Goal: Communication & Community: Answer question/provide support

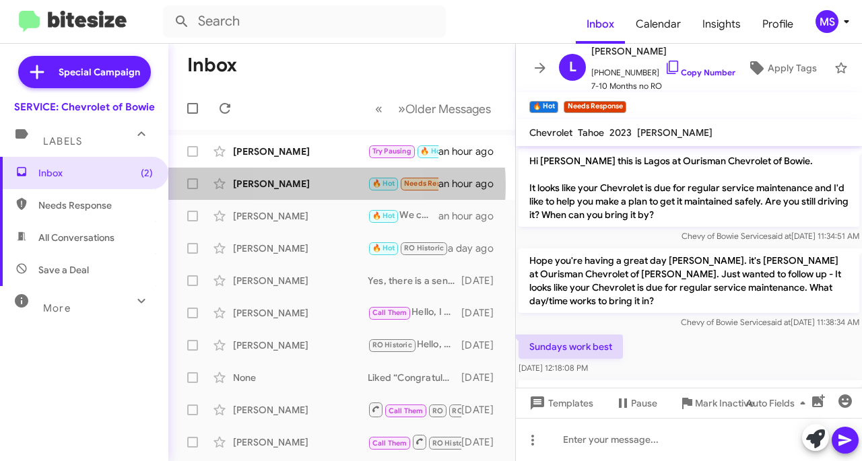
click at [294, 185] on div "[PERSON_NAME]" at bounding box center [300, 183] width 135 height 13
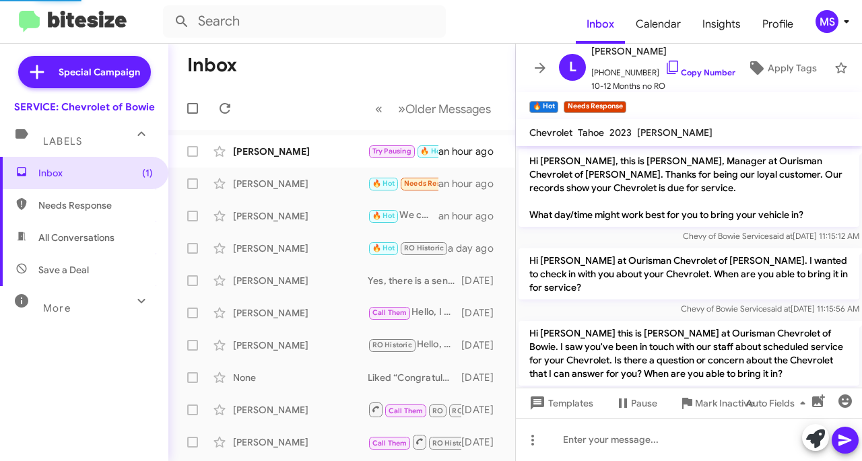
scroll to position [223, 0]
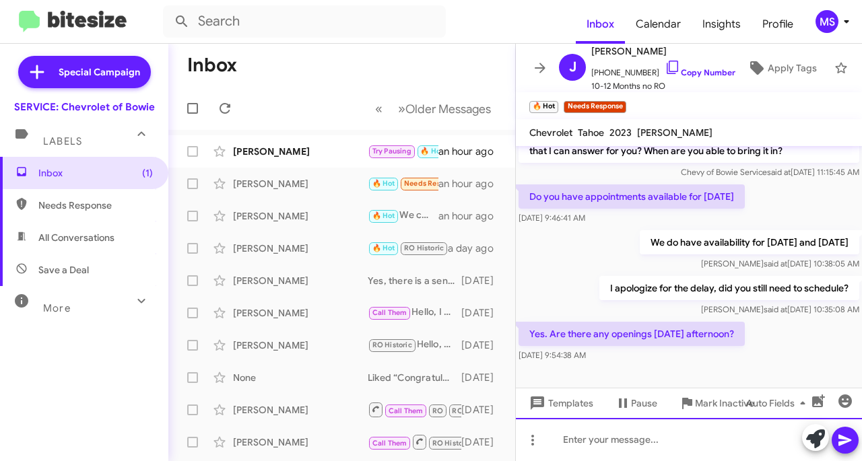
drag, startPoint x: 643, startPoint y: 452, endPoint x: 660, endPoint y: 432, distance: 26.7
click at [646, 449] on div at bounding box center [689, 439] width 346 height 43
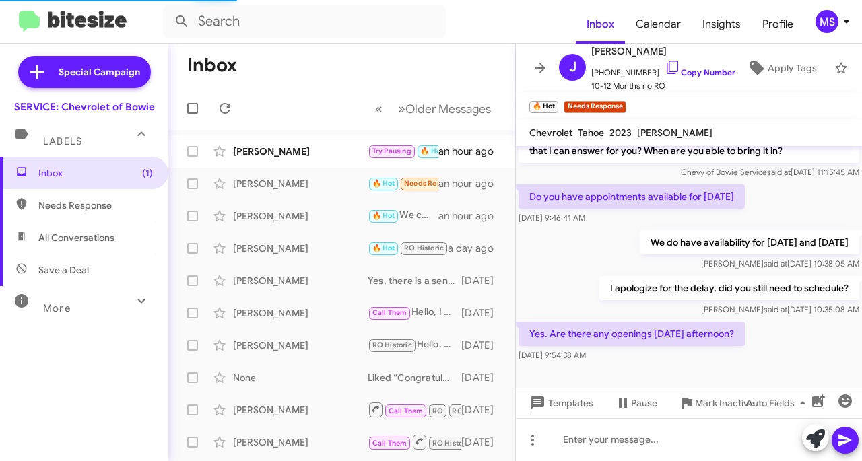
click at [294, 154] on div "[PERSON_NAME]" at bounding box center [300, 151] width 135 height 13
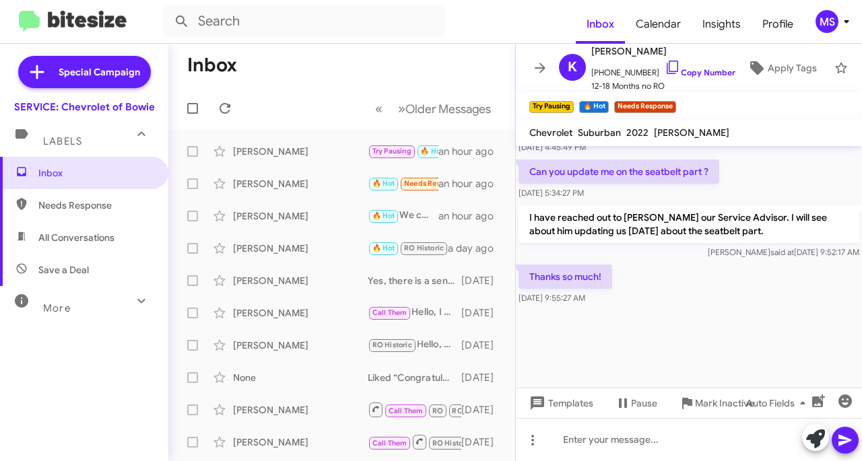
scroll to position [2474, 0]
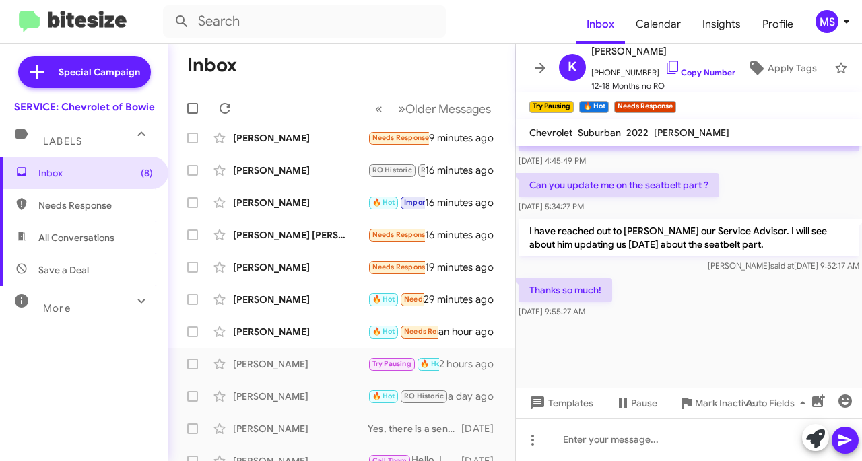
scroll to position [67, 0]
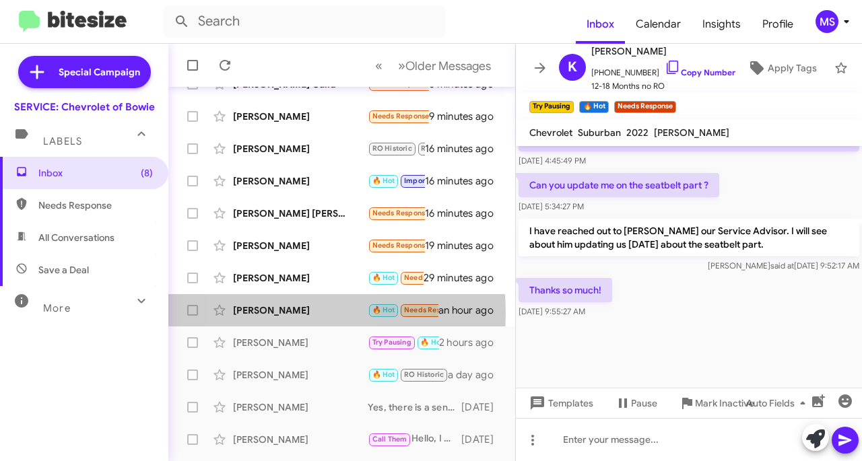
click at [270, 313] on div "[PERSON_NAME]" at bounding box center [300, 310] width 135 height 13
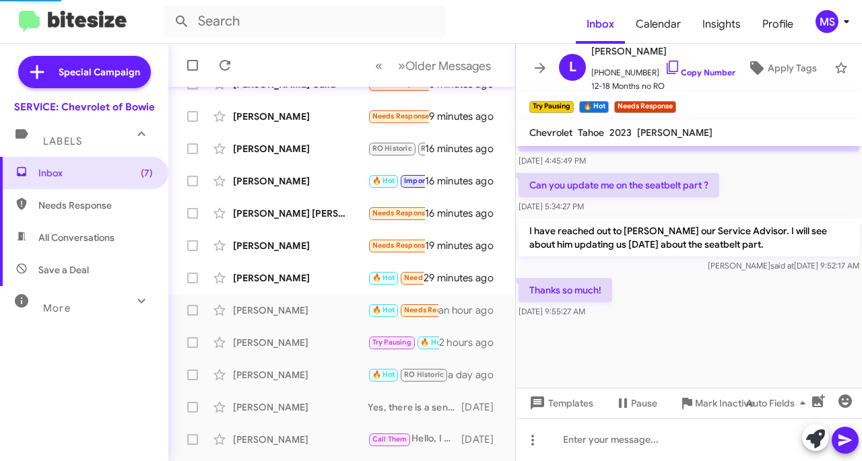
scroll to position [738, 0]
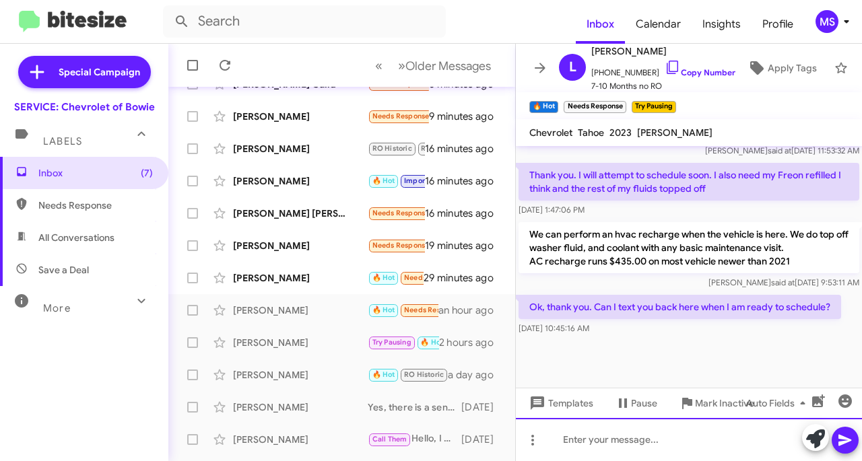
click at [614, 433] on div at bounding box center [689, 439] width 346 height 43
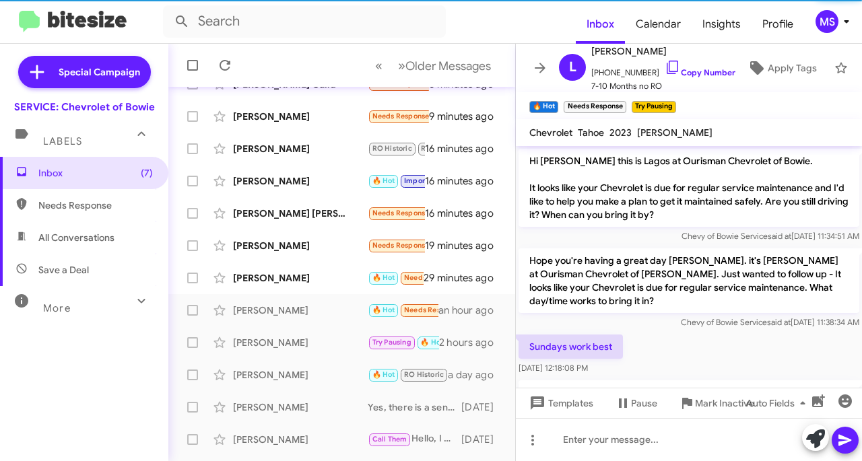
click at [303, 279] on div "[PERSON_NAME]" at bounding box center [300, 278] width 135 height 13
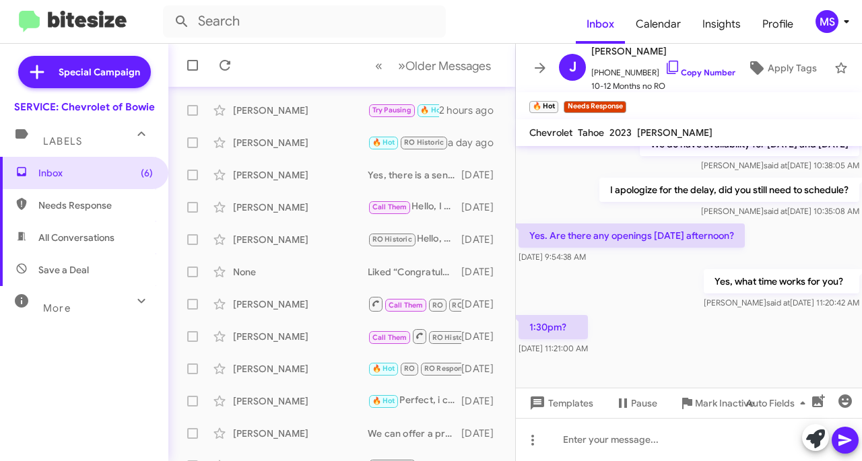
scroll to position [320, 0]
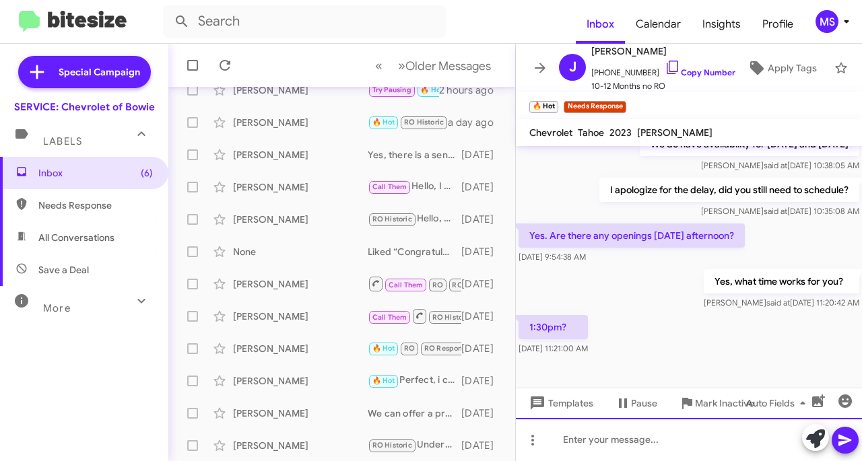
click at [633, 435] on div at bounding box center [689, 439] width 346 height 43
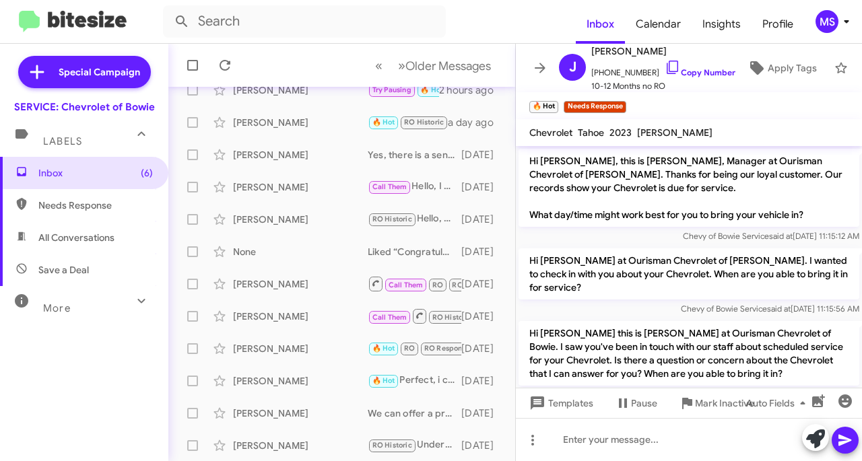
click at [696, 67] on link "Copy Number" at bounding box center [700, 72] width 71 height 10
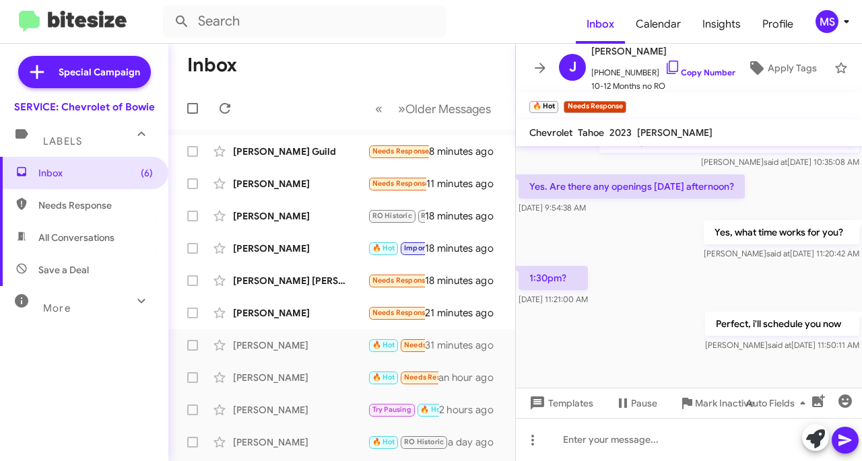
drag, startPoint x: 294, startPoint y: 310, endPoint x: 336, endPoint y: 313, distance: 41.9
click at [294, 310] on div "[PERSON_NAME]" at bounding box center [300, 313] width 135 height 13
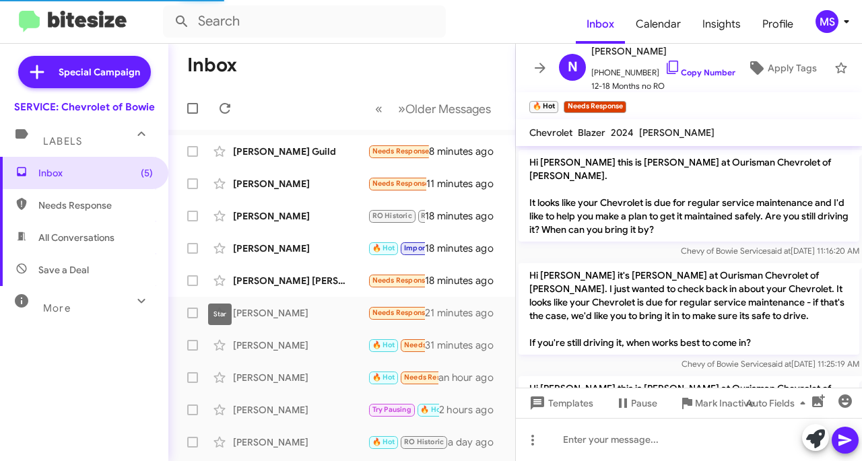
scroll to position [474, 0]
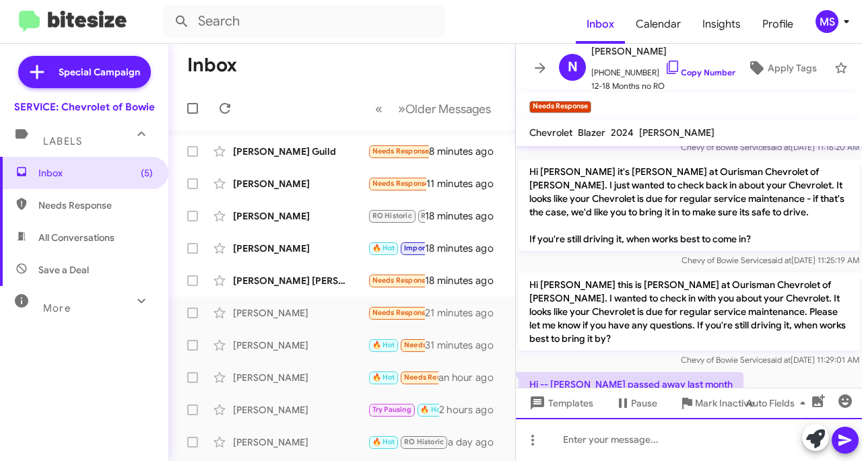
click at [656, 429] on div at bounding box center [689, 439] width 346 height 43
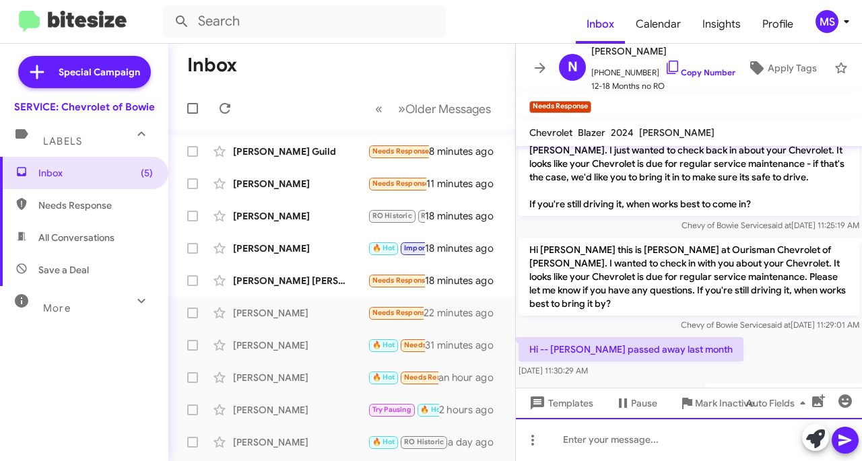
scroll to position [523, 0]
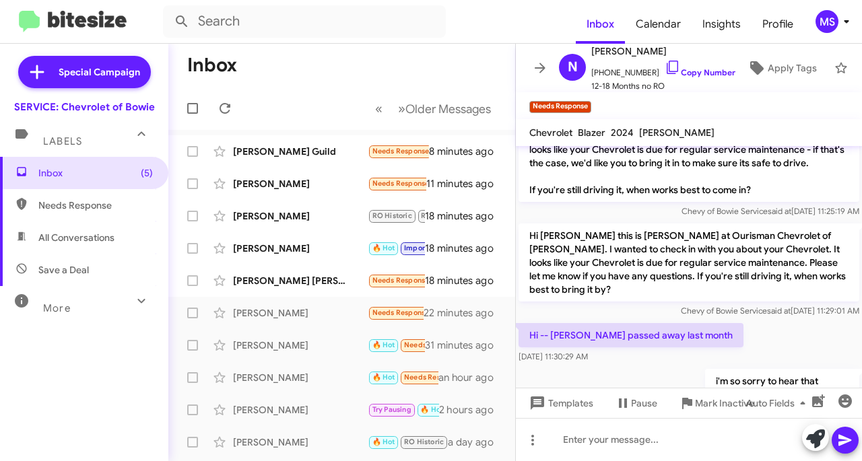
click at [275, 275] on div "[PERSON_NAME] [PERSON_NAME]" at bounding box center [300, 280] width 135 height 13
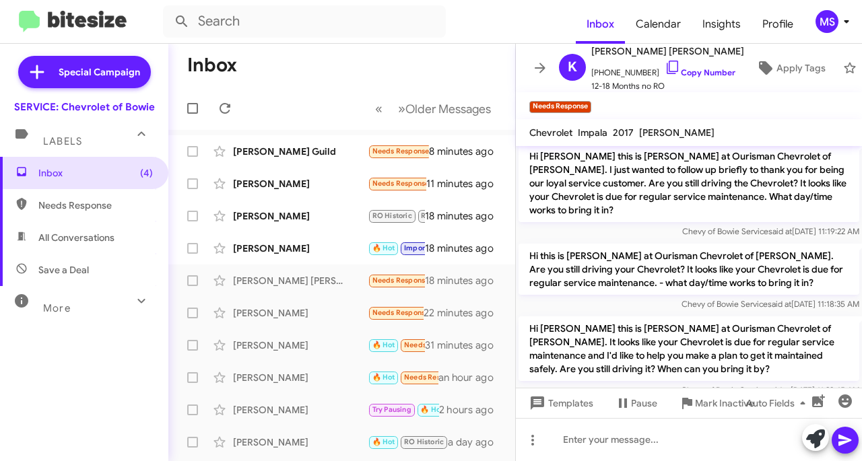
scroll to position [546, 0]
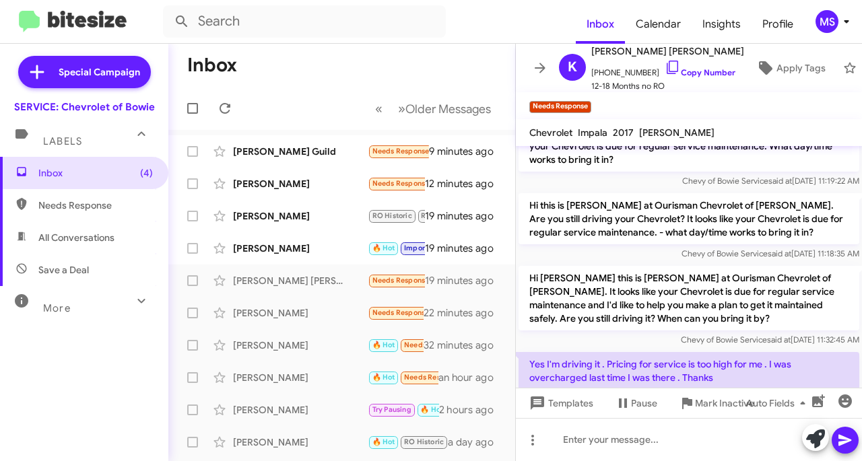
click at [692, 67] on link "Copy Number" at bounding box center [700, 72] width 71 height 10
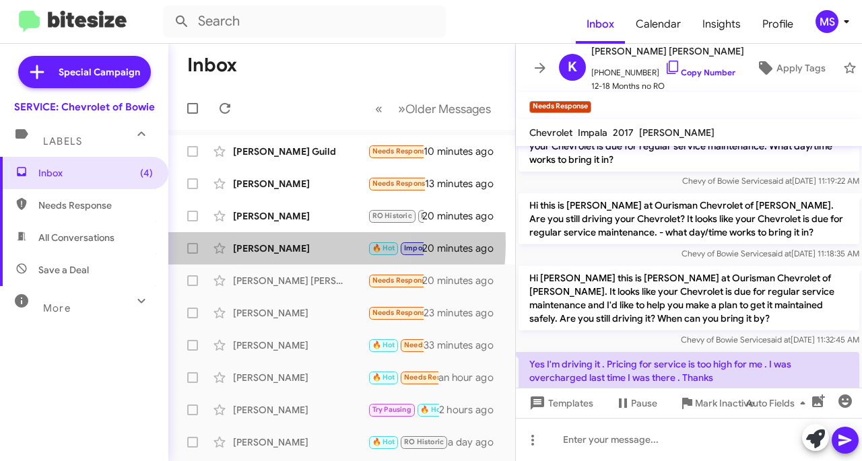
click at [287, 244] on div "[PERSON_NAME]" at bounding box center [300, 248] width 135 height 13
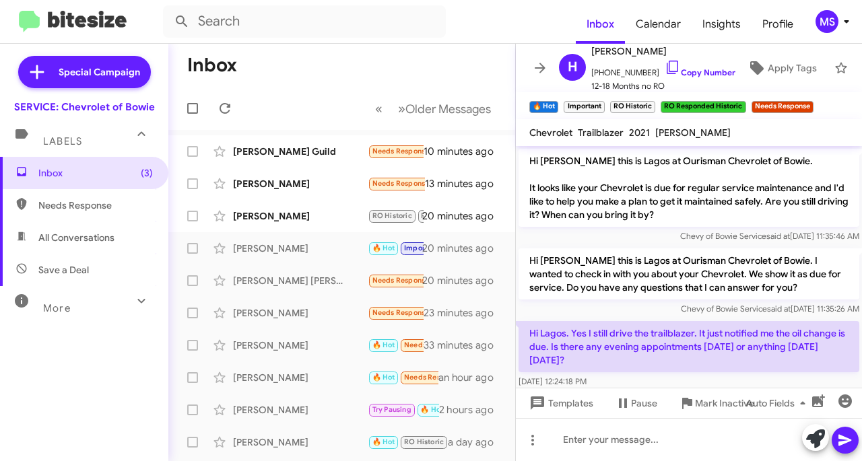
drag, startPoint x: 268, startPoint y: 277, endPoint x: 302, endPoint y: 278, distance: 34.4
click at [264, 278] on div "[PERSON_NAME] [PERSON_NAME]" at bounding box center [300, 280] width 135 height 13
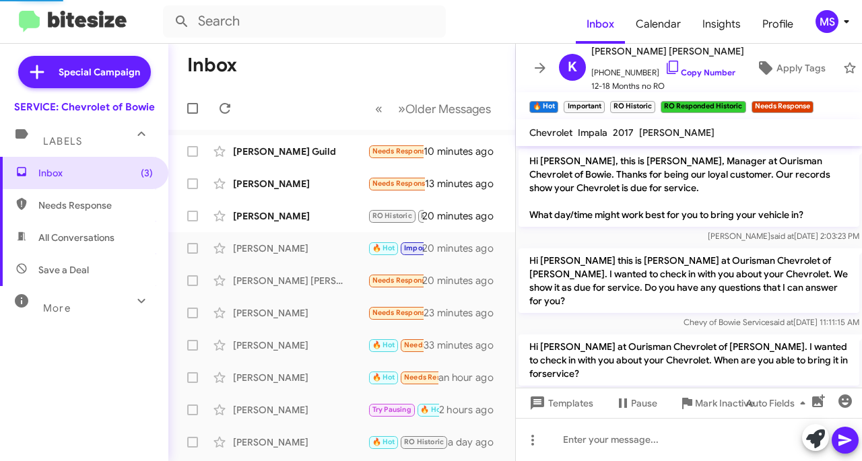
scroll to position [546, 0]
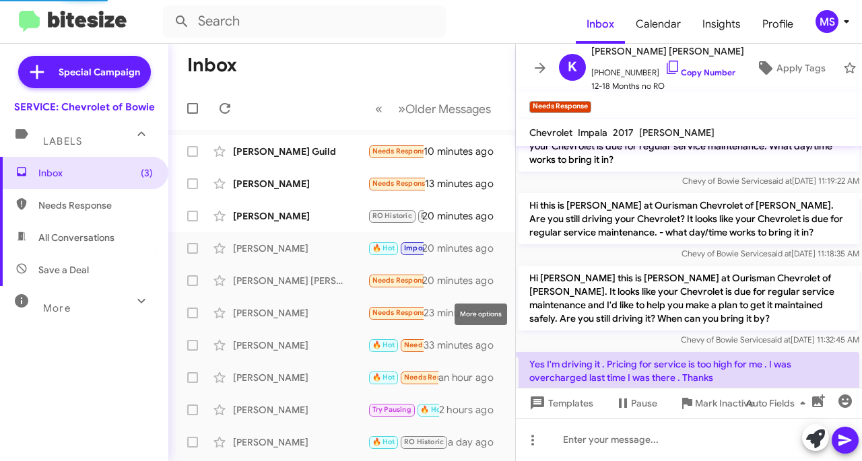
click at [0, 0] on span at bounding box center [0, 0] width 0 height 0
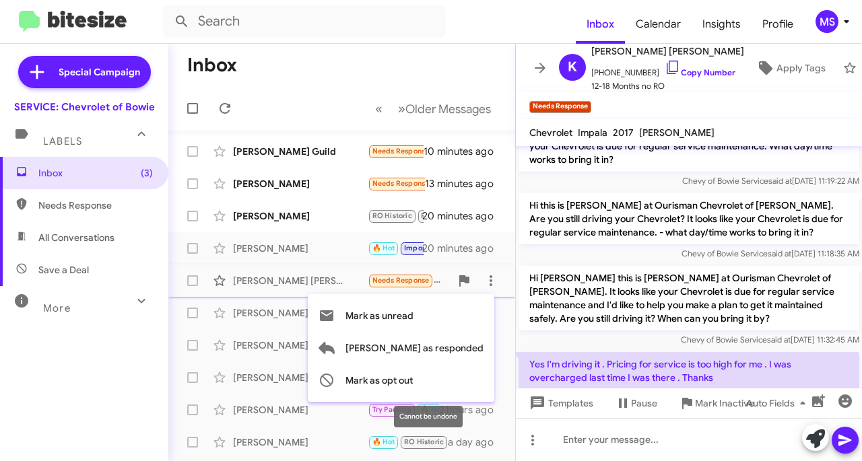
click at [413, 386] on span "Mark as opt out" at bounding box center [379, 380] width 67 height 32
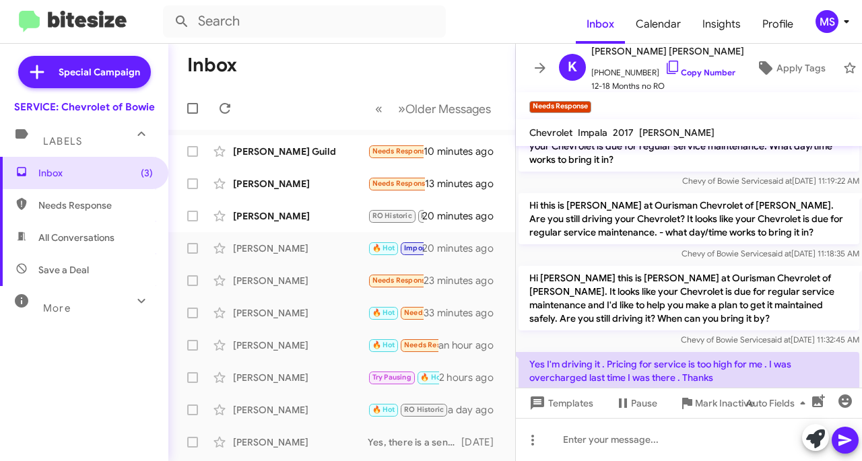
click at [284, 218] on div "[PERSON_NAME]" at bounding box center [300, 216] width 135 height 13
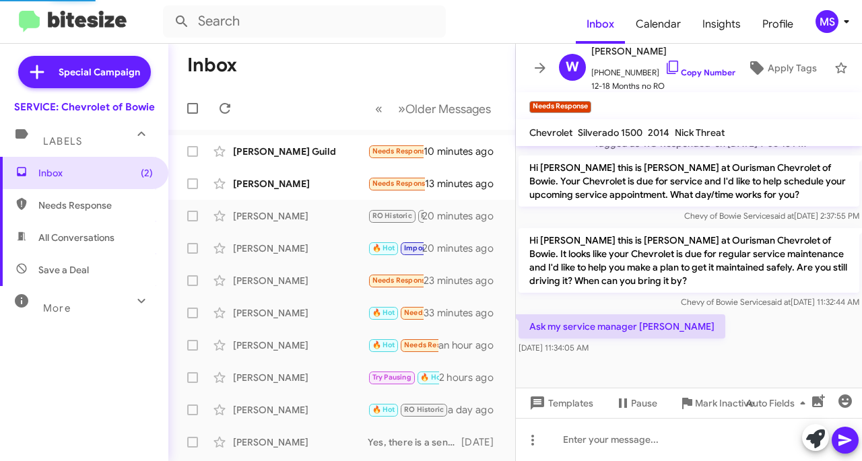
scroll to position [313, 0]
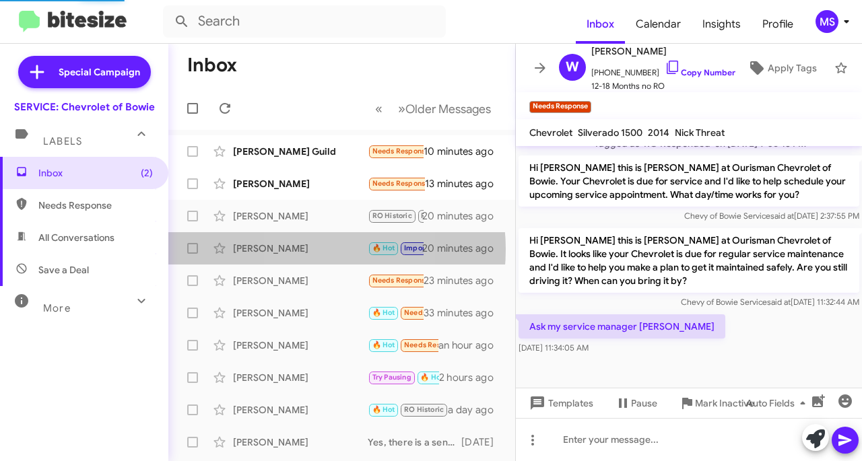
click at [298, 250] on div "[PERSON_NAME]" at bounding box center [300, 248] width 135 height 13
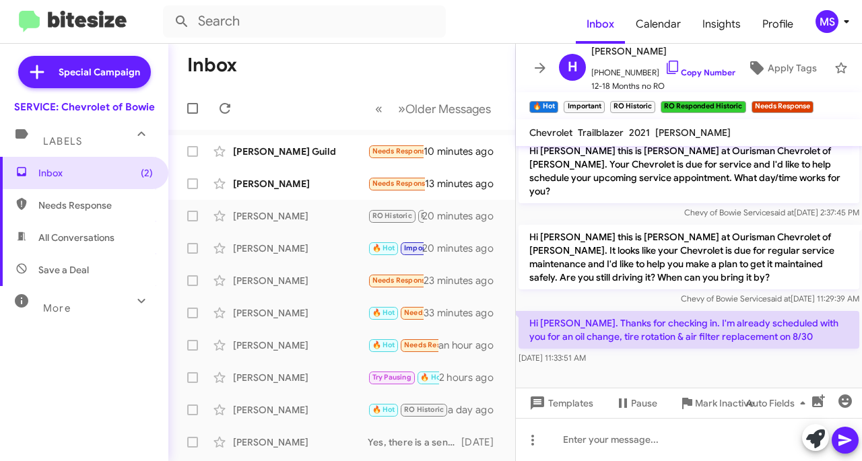
scroll to position [826, 0]
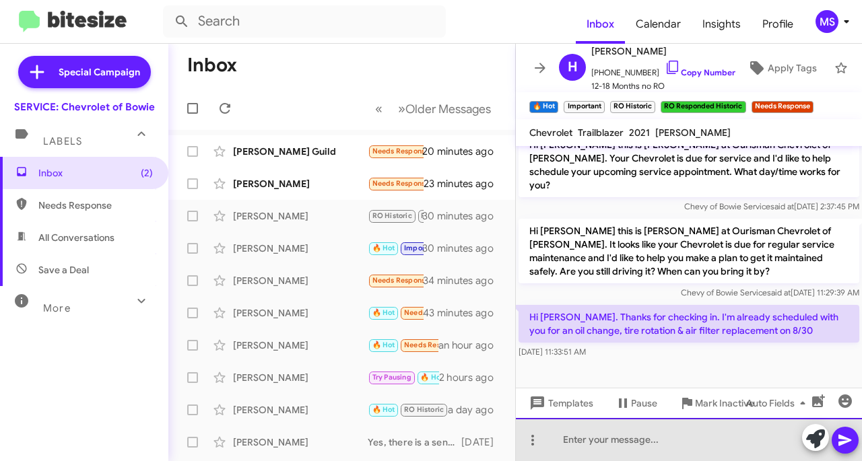
drag, startPoint x: 600, startPoint y: 436, endPoint x: 623, endPoint y: 420, distance: 28.0
click at [600, 437] on div at bounding box center [689, 439] width 346 height 43
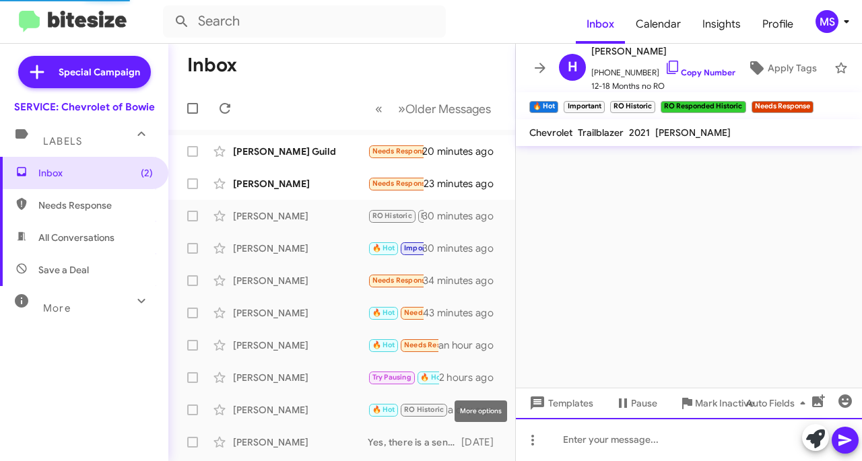
scroll to position [0, 0]
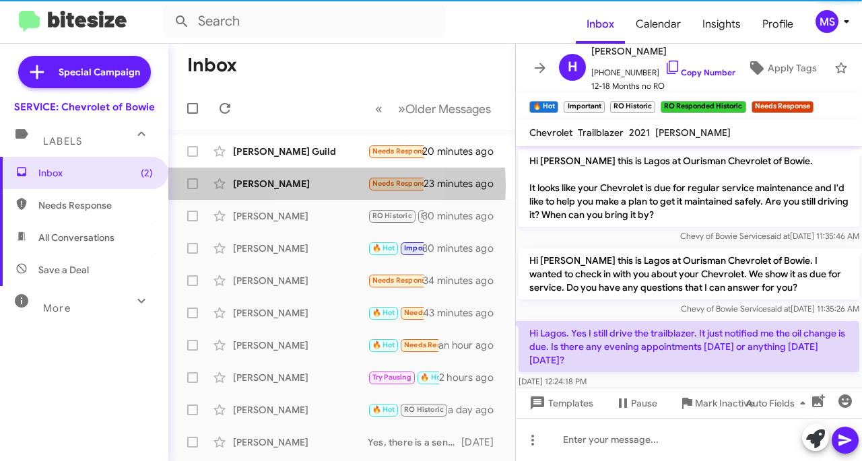
click at [304, 186] on div "[PERSON_NAME]" at bounding box center [300, 183] width 135 height 13
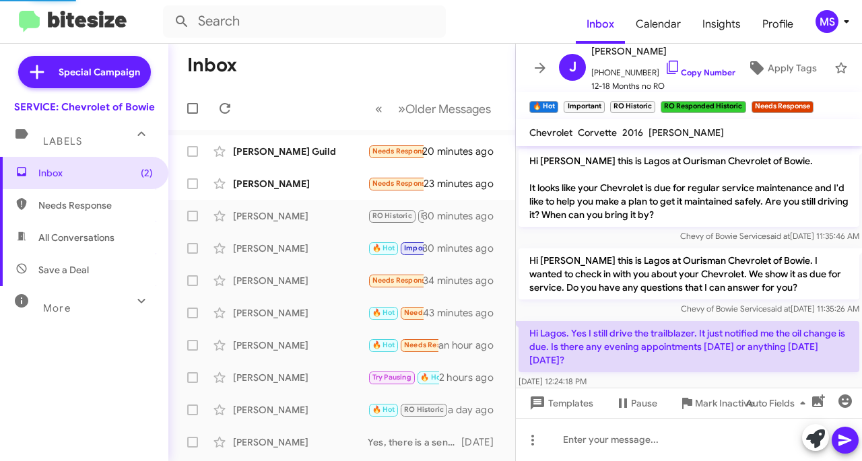
scroll to position [412, 0]
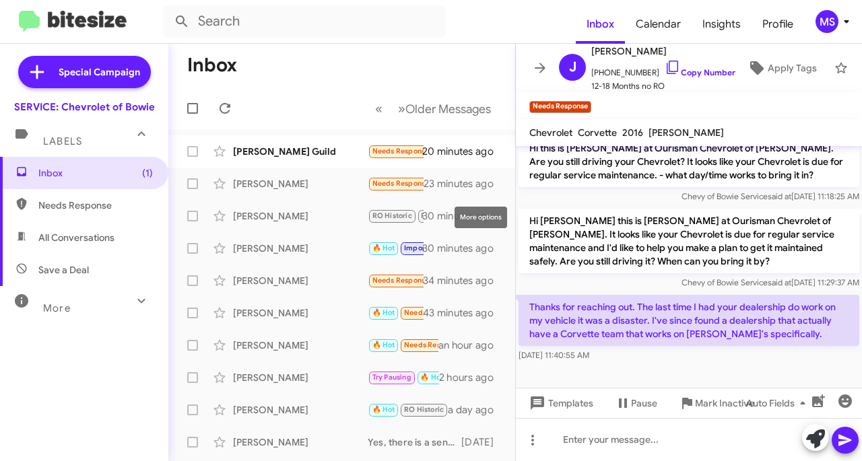
click at [0, 0] on icon at bounding box center [0, 0] width 0 height 0
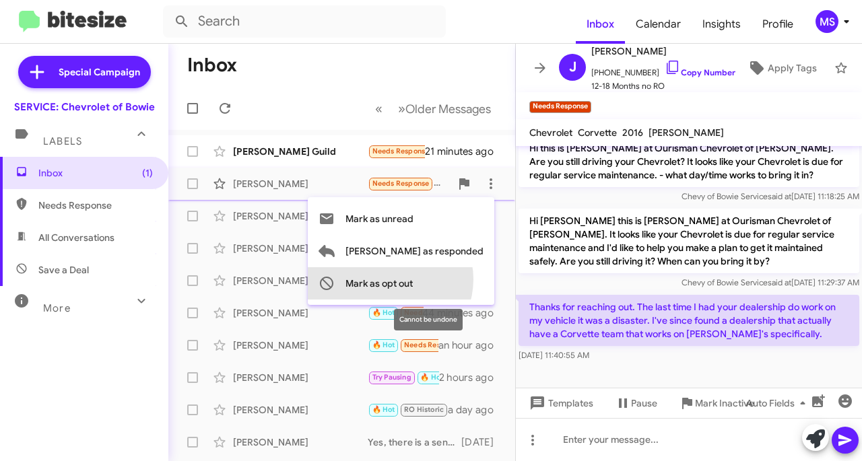
click at [413, 280] on span "Mark as opt out" at bounding box center [379, 283] width 67 height 32
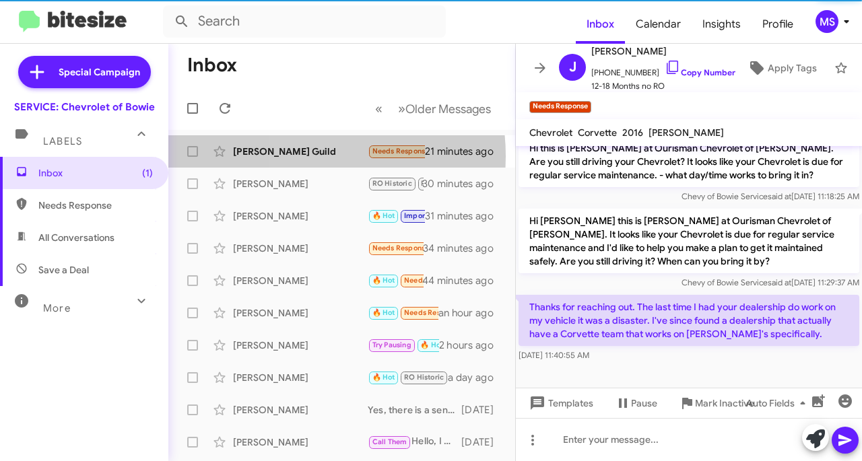
click at [302, 156] on div "[PERSON_NAME] Guild" at bounding box center [300, 151] width 135 height 13
